Goal: Information Seeking & Learning: Learn about a topic

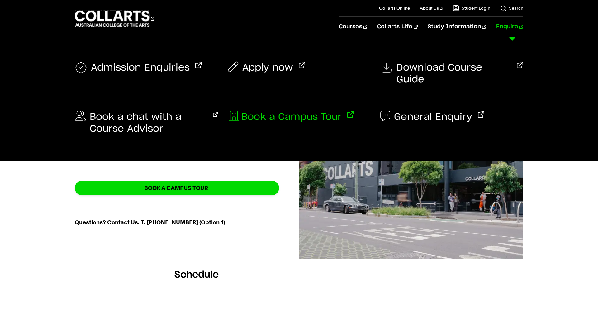
click at [319, 111] on span "Book a Campus Tour" at bounding box center [291, 117] width 100 height 12
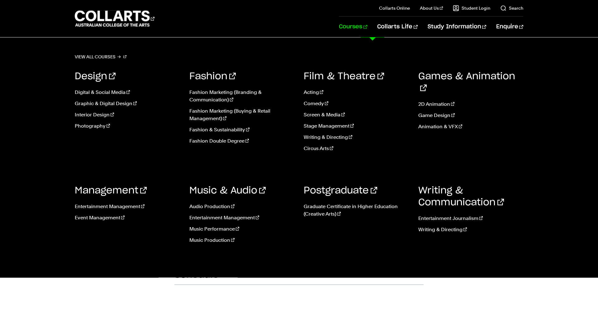
click at [367, 27] on link "Courses" at bounding box center [353, 27] width 28 height 21
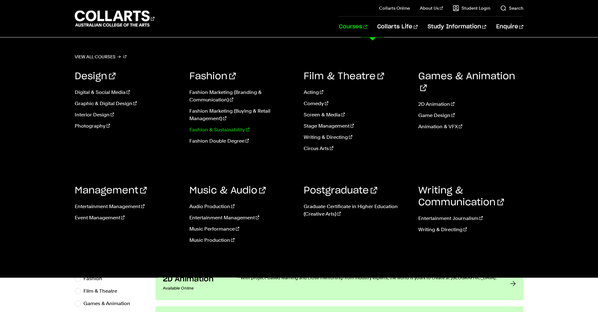
click at [226, 131] on link "Fashion & Sustainability" at bounding box center [241, 129] width 105 height 7
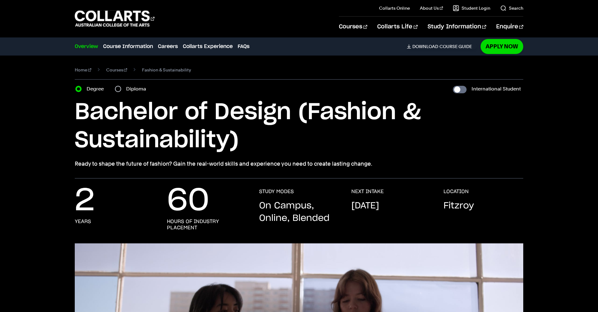
click at [118, 88] on input "Diploma" at bounding box center [118, 89] width 6 height 6
radio input "true"
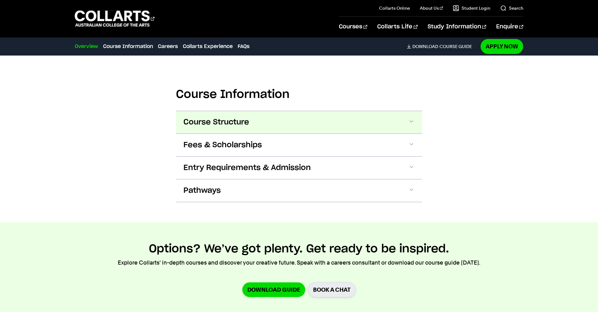
click at [0, 0] on button "Course Structure" at bounding box center [0, 0] width 0 height 0
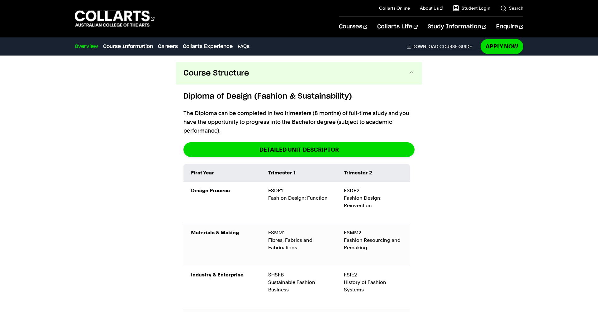
scroll to position [659, 0]
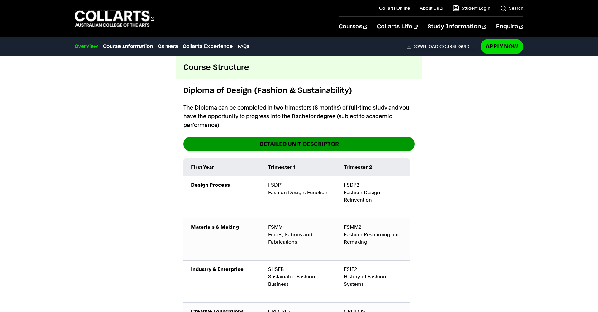
click at [258, 145] on link "DETAILED UNIT DESCRIPTOR" at bounding box center [298, 143] width 231 height 15
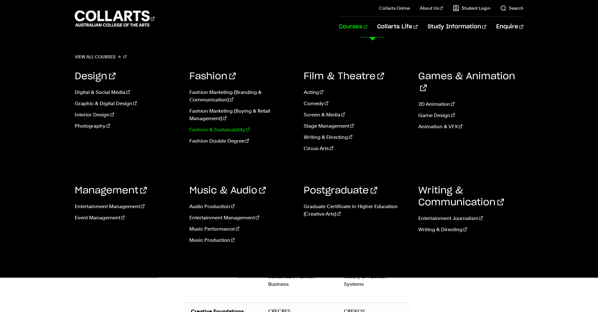
click at [225, 132] on link "Fashion & Sustainability" at bounding box center [241, 129] width 105 height 7
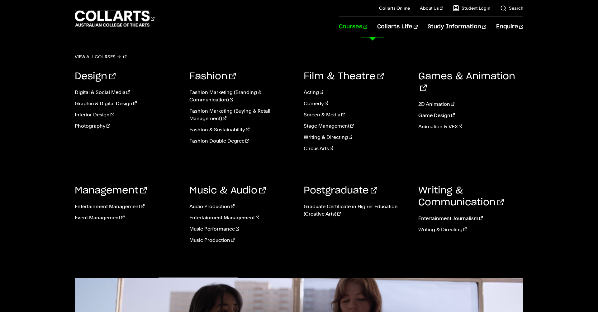
scroll to position [0, 0]
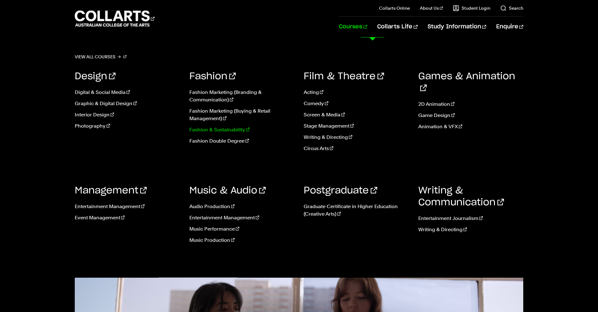
click at [222, 130] on link "Fashion & Sustainability" at bounding box center [241, 129] width 105 height 7
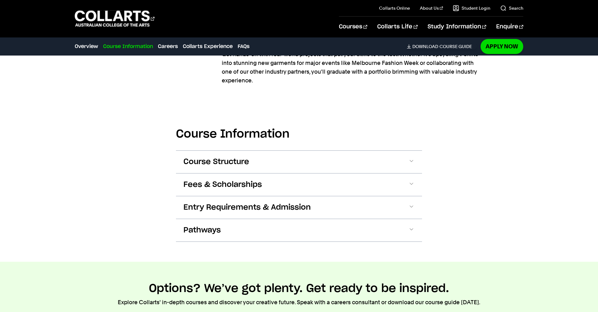
scroll to position [571, 0]
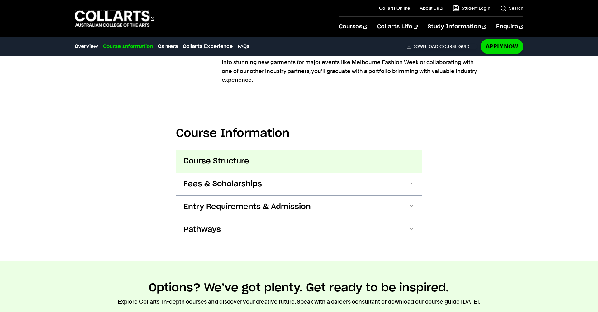
click at [235, 162] on span "Course Structure" at bounding box center [216, 161] width 66 height 10
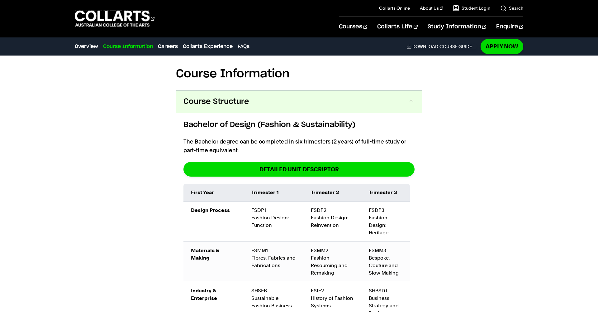
scroll to position [665, 0]
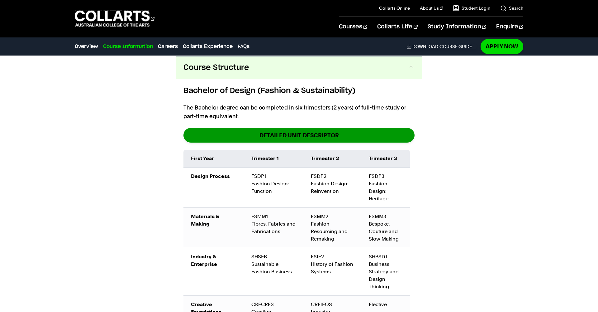
click at [310, 137] on link "DETAILED UNIT DESCRIPTOR" at bounding box center [298, 135] width 231 height 15
